Goal: Find specific page/section: Find specific page/section

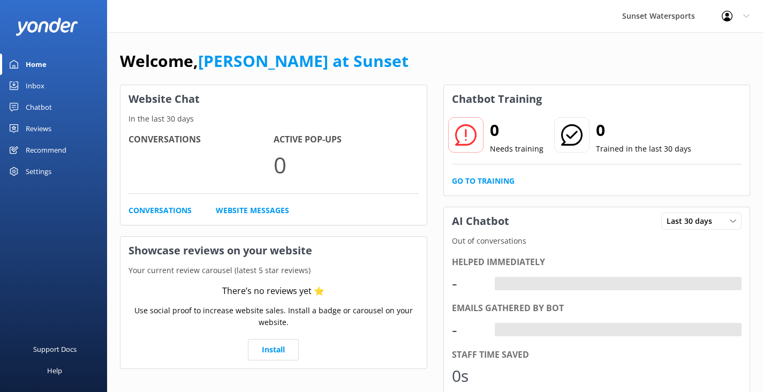
click at [41, 84] on div "Inbox" at bounding box center [35, 85] width 19 height 21
